Goal: Task Accomplishment & Management: Use online tool/utility

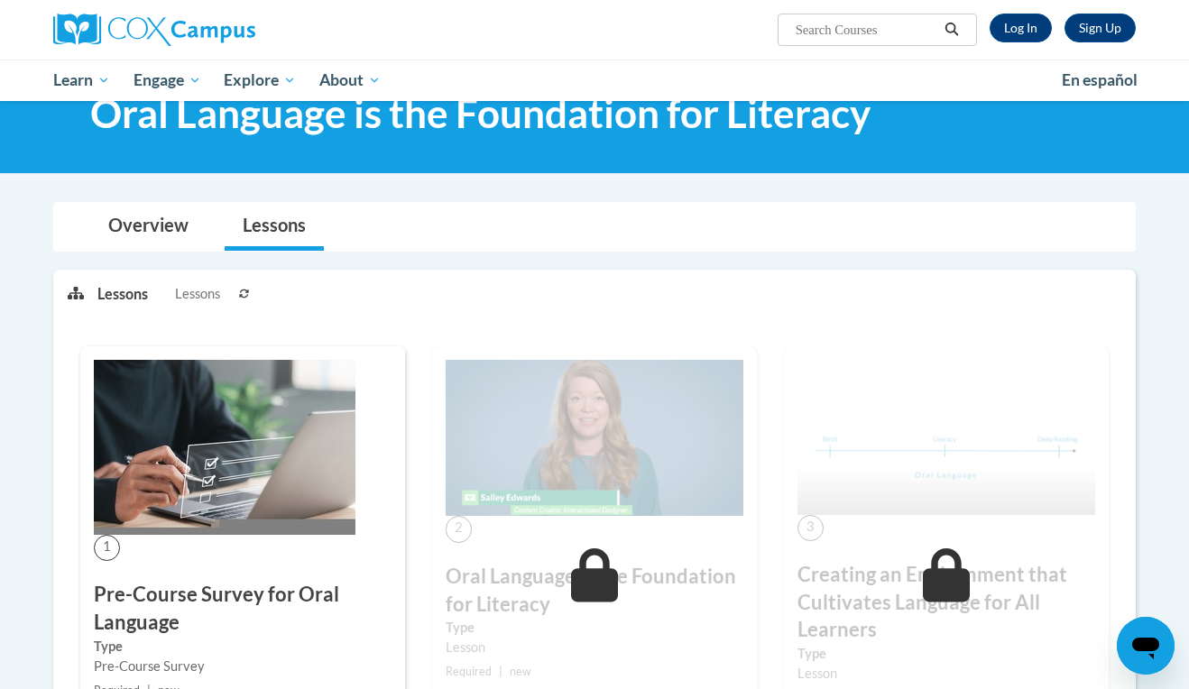
scroll to position [167, 0]
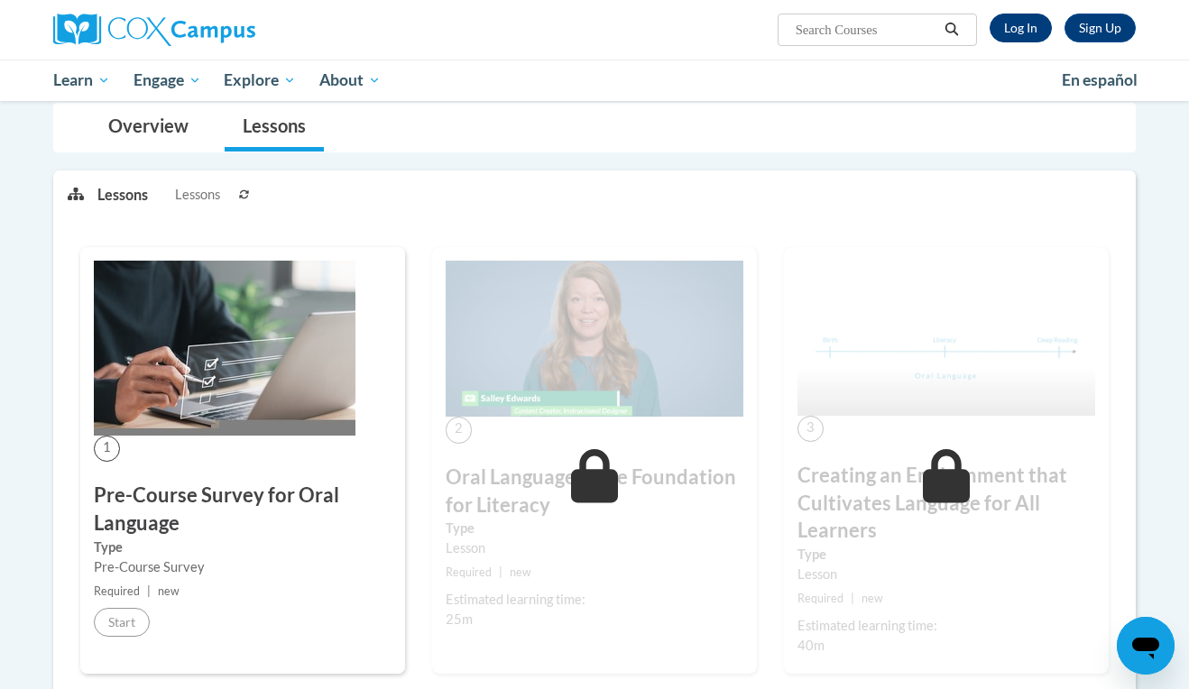
click at [1031, 23] on link "Log In" at bounding box center [1020, 28] width 62 height 29
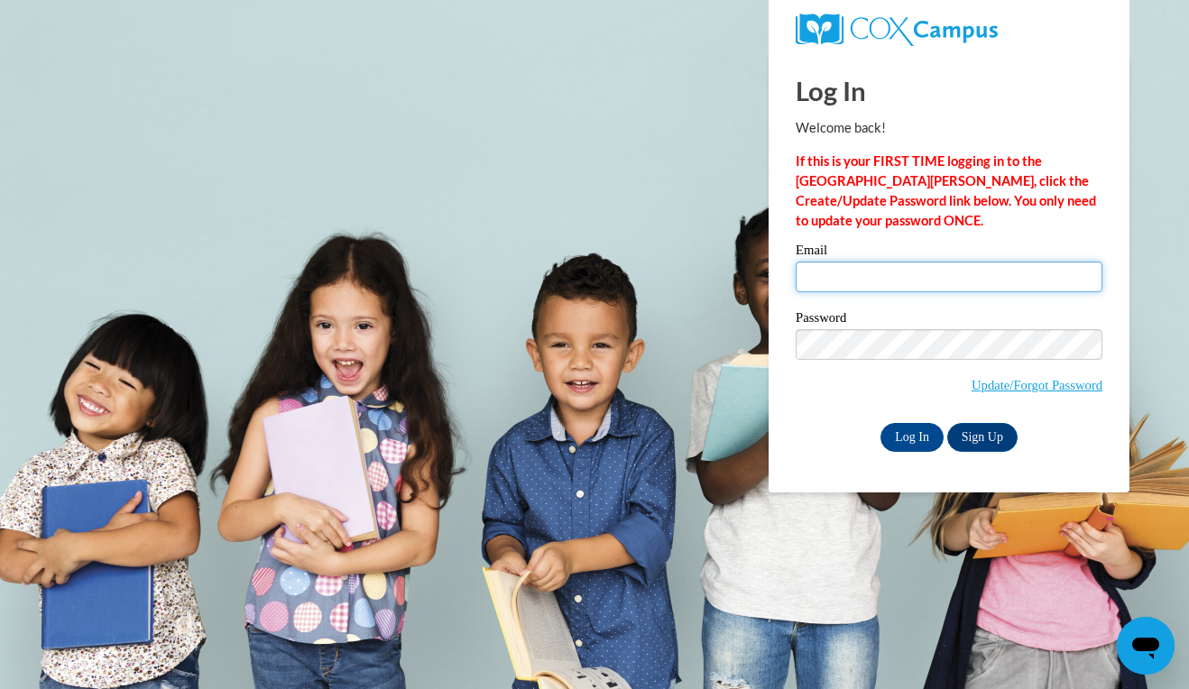
type input "payneg2@vcu.edu"
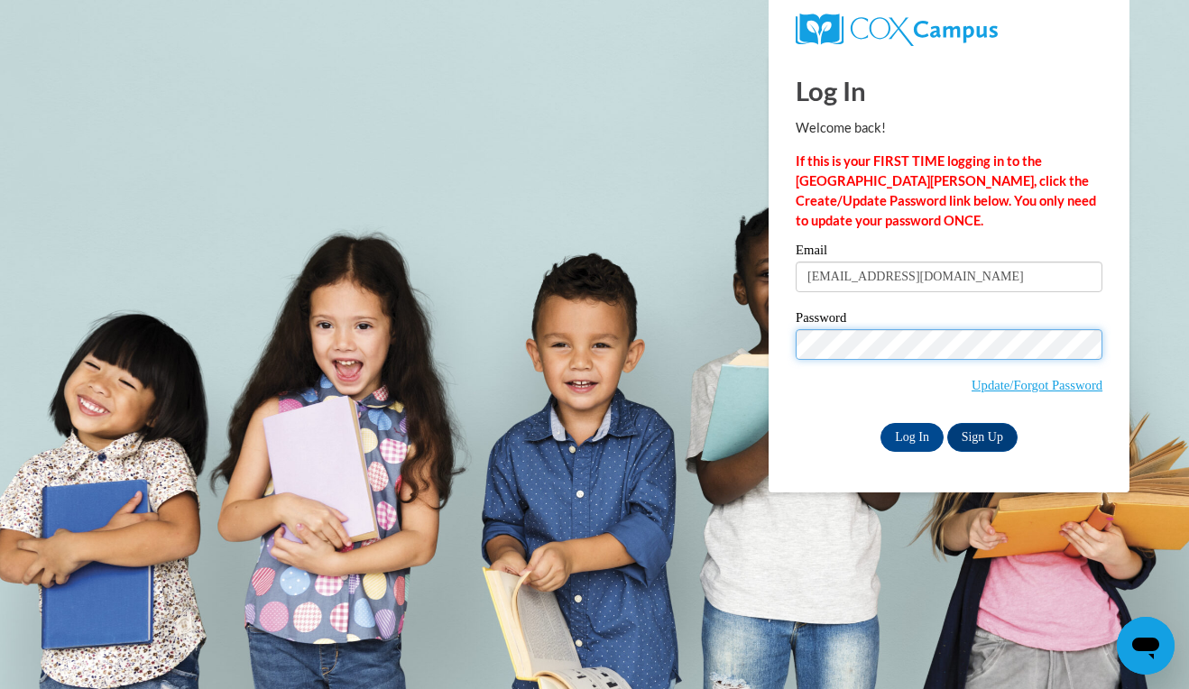
click at [910, 434] on input "Log In" at bounding box center [911, 437] width 63 height 29
click at [924, 440] on input "Log In" at bounding box center [911, 437] width 63 height 29
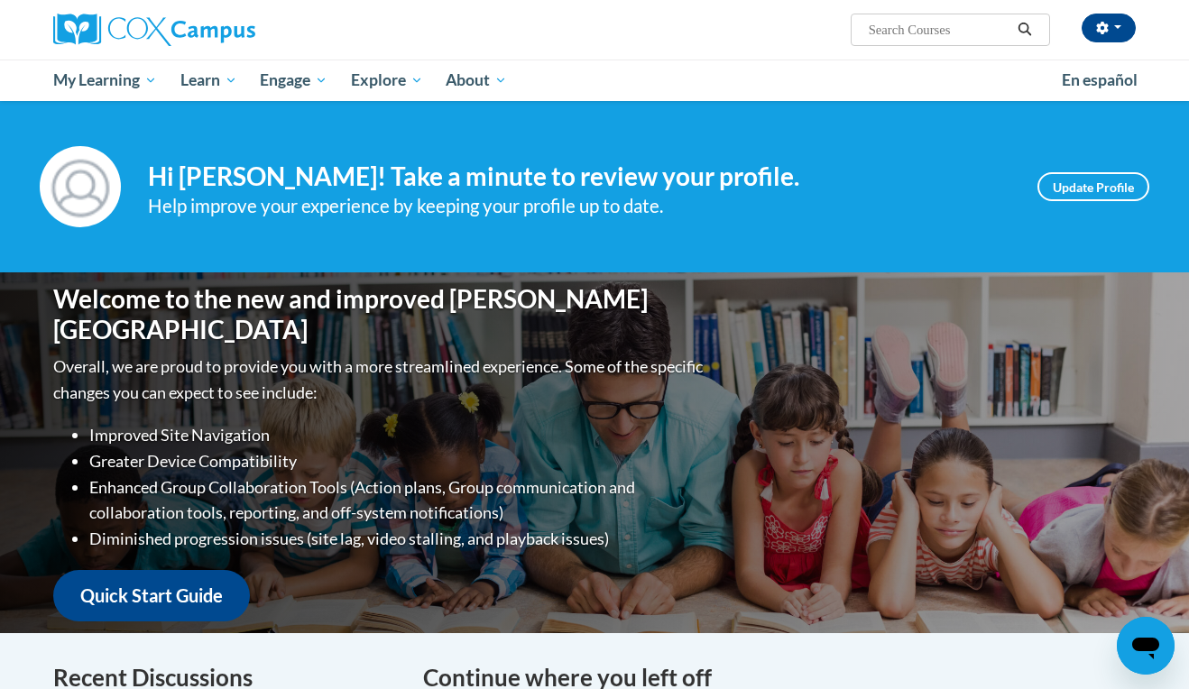
scroll to position [660, 0]
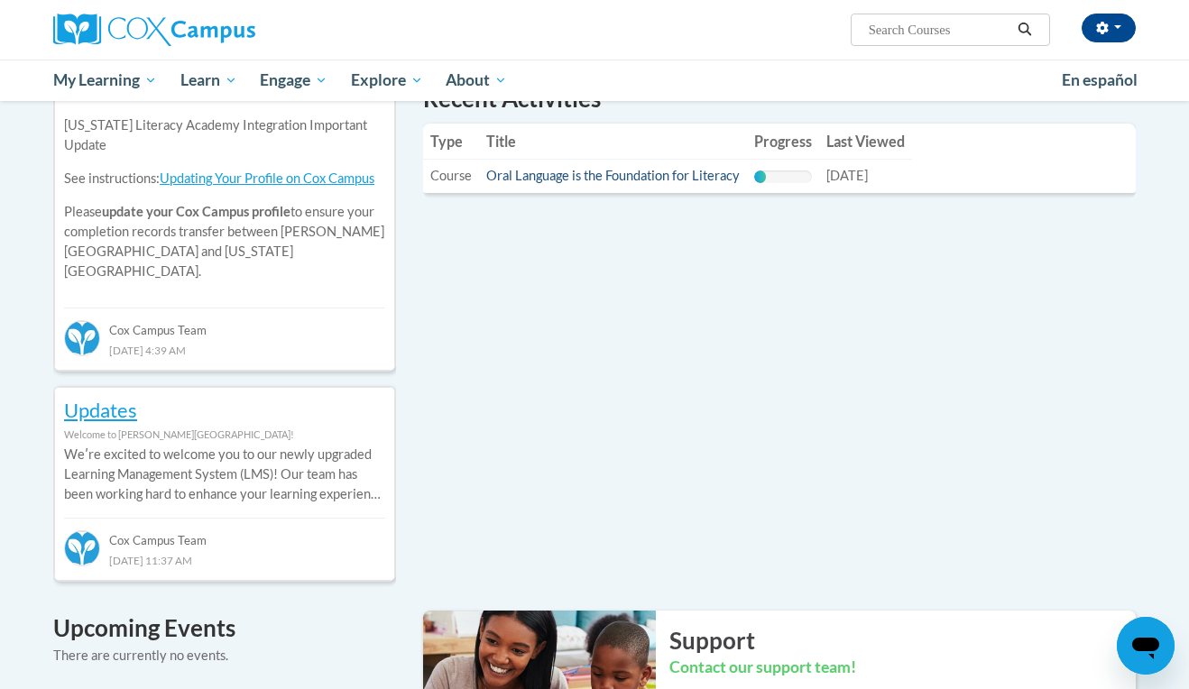
click at [608, 174] on link "Oral Language is the Foundation for Literacy" at bounding box center [612, 175] width 253 height 15
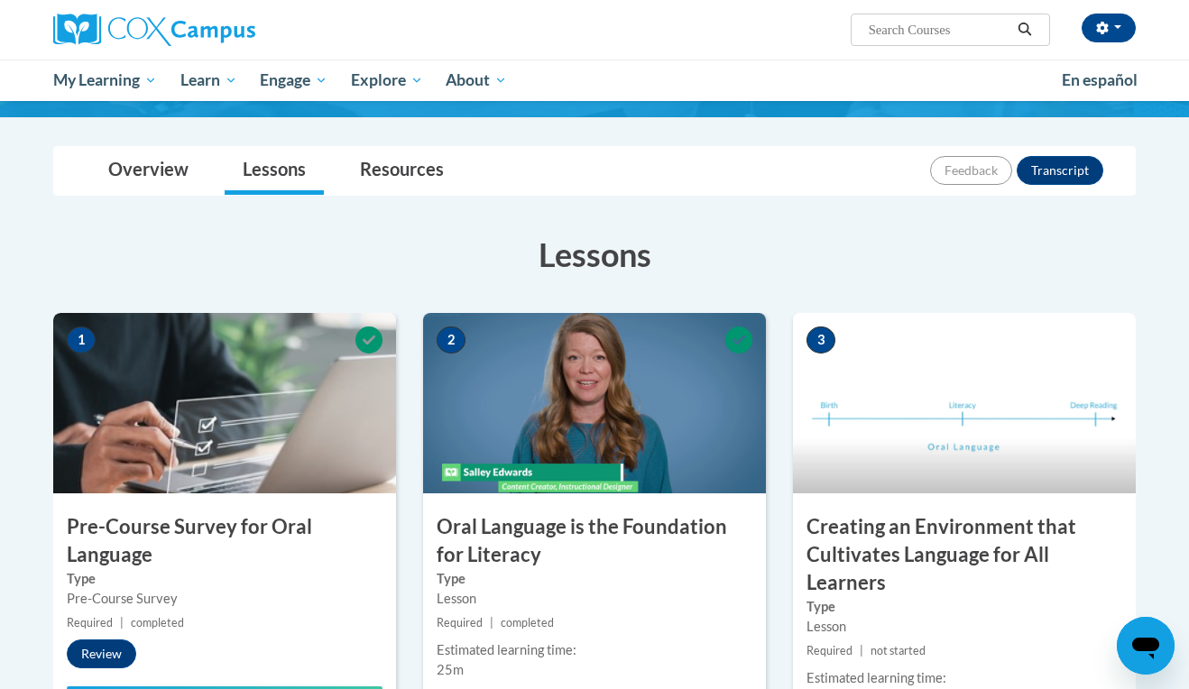
scroll to position [341, 0]
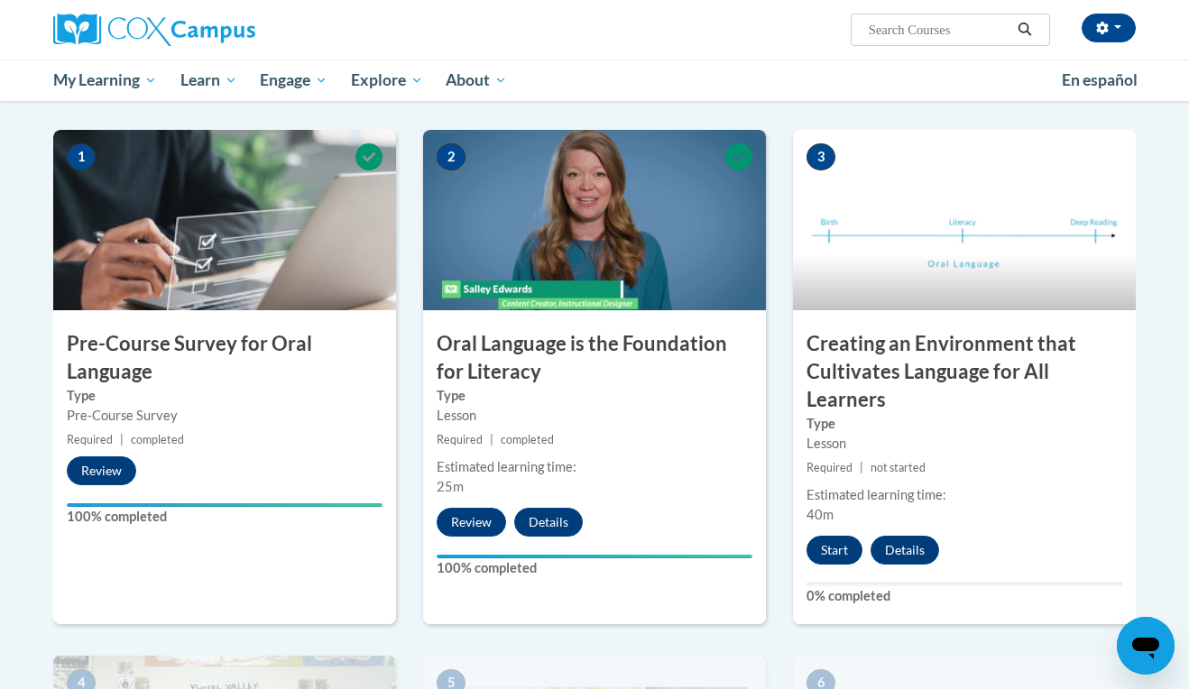
click at [832, 555] on button "Start" at bounding box center [834, 550] width 56 height 29
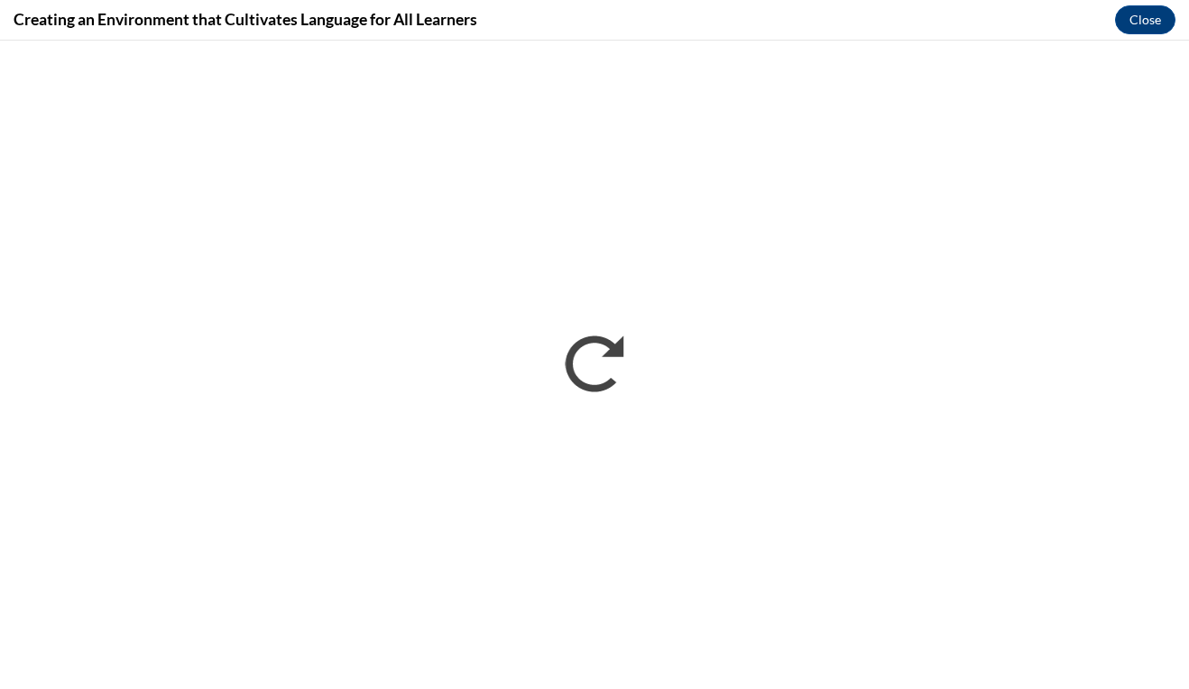
scroll to position [0, 0]
